Goal: Information Seeking & Learning: Learn about a topic

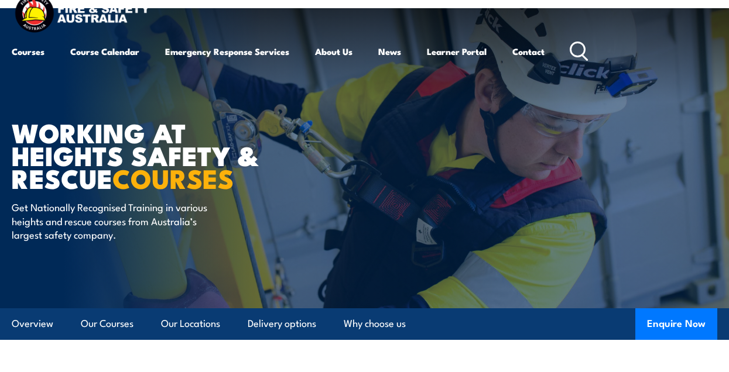
scroll to position [12, 0]
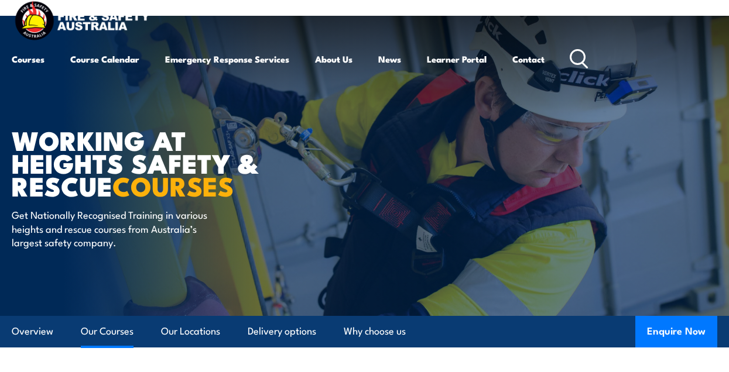
click at [111, 337] on link "Our Courses" at bounding box center [107, 331] width 53 height 31
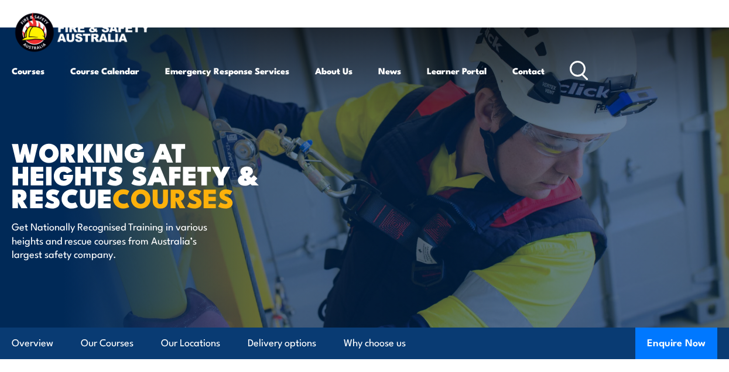
click at [0, 0] on div "COURSE TOPICS All Course Topics Aviation Safety Training Confined Space Trainin…" at bounding box center [0, 0] width 0 height 0
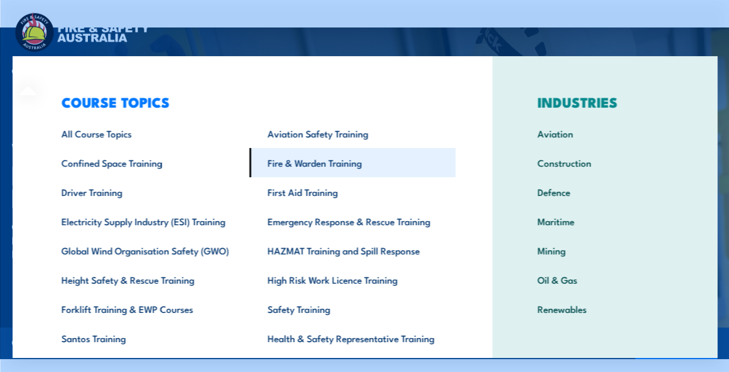
click at [311, 166] on link "Fire & Warden Training" at bounding box center [352, 162] width 206 height 29
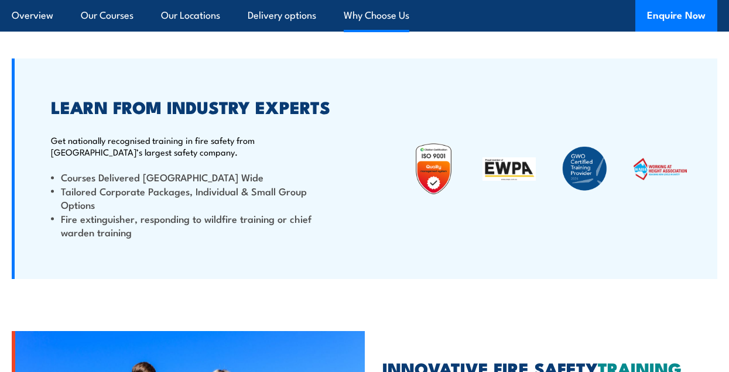
scroll to position [2612, 0]
